Goal: Transaction & Acquisition: Book appointment/travel/reservation

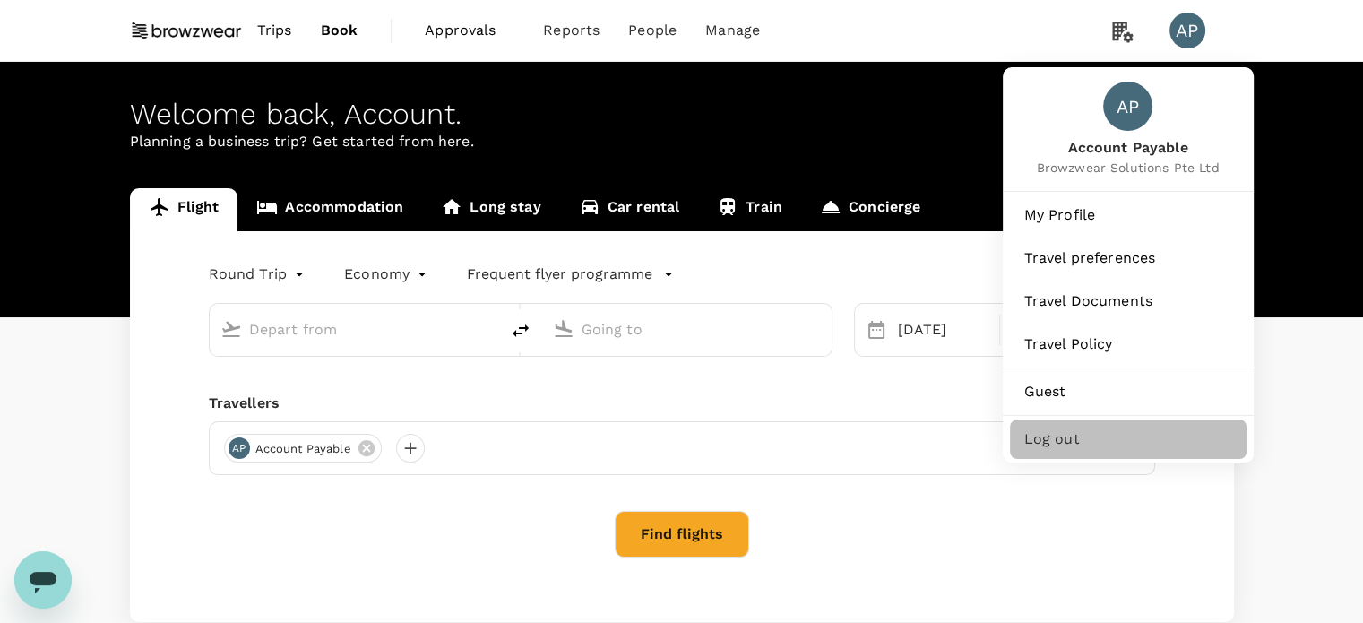
click at [1092, 441] on span "Log out" at bounding box center [1128, 439] width 208 height 22
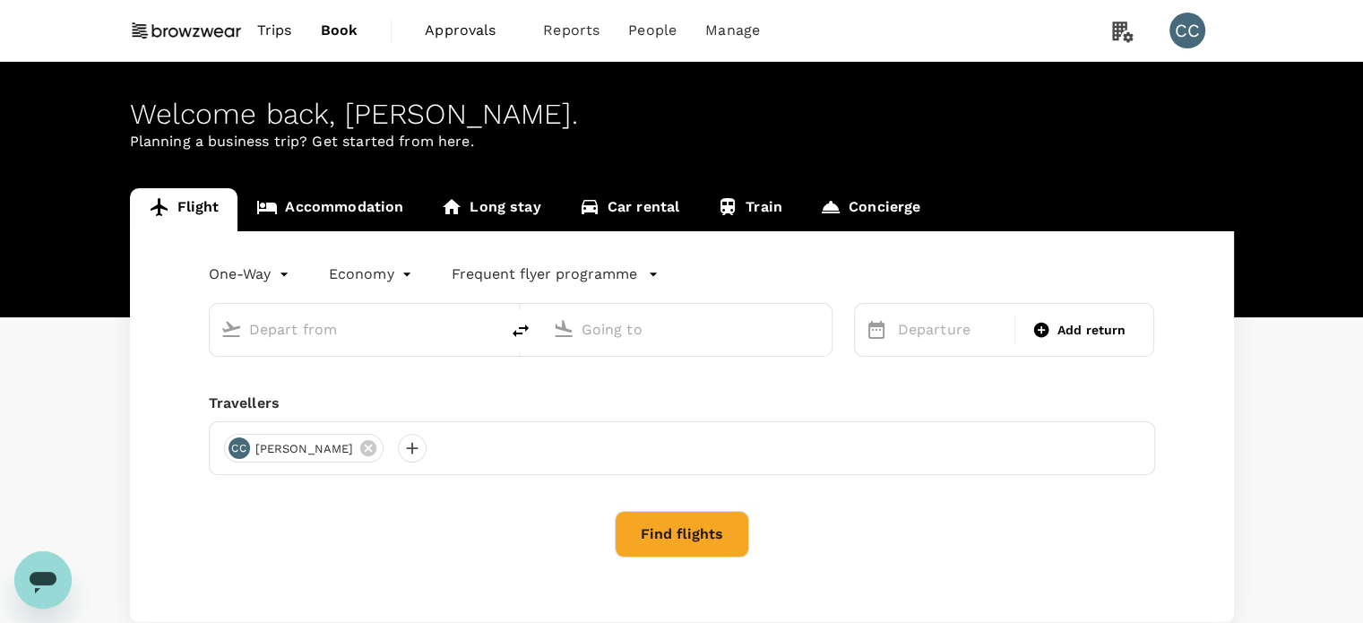
type input "roundtrip"
type input "Kuala Lumpur Intl ([GEOGRAPHIC_DATA])"
type input "Singapore Changi (SIN)"
type input "Kuala Lumpur Intl ([GEOGRAPHIC_DATA])"
type input "Singapore Changi (SIN)"
